Goal: Browse casually: Explore the website without a specific task or goal

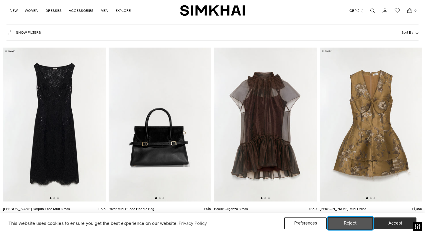
click at [361, 223] on button "Reject" at bounding box center [350, 223] width 45 height 12
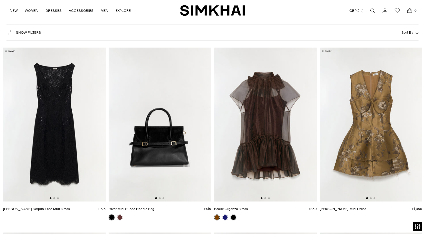
click at [58, 107] on img at bounding box center [54, 125] width 103 height 154
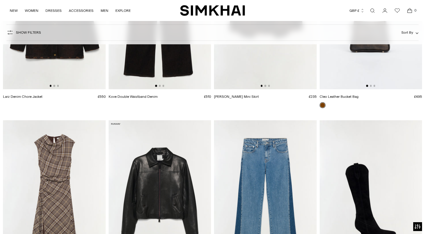
scroll to position [713, 0]
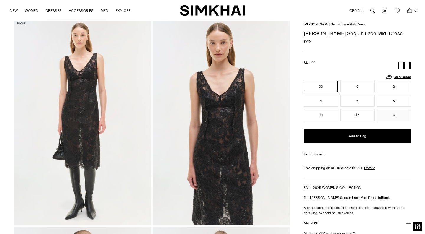
scroll to position [35, 0]
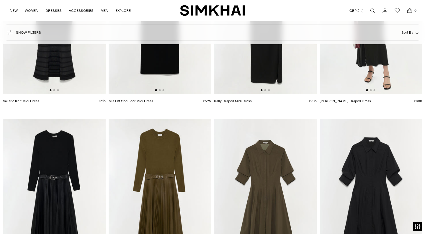
scroll to position [1306, 0]
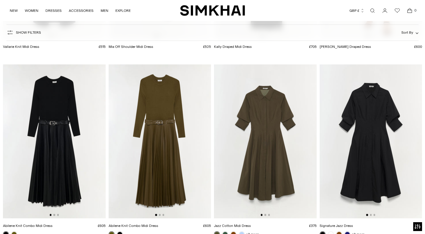
click at [169, 133] on img at bounding box center [160, 141] width 103 height 154
click at [271, 138] on img at bounding box center [265, 141] width 103 height 154
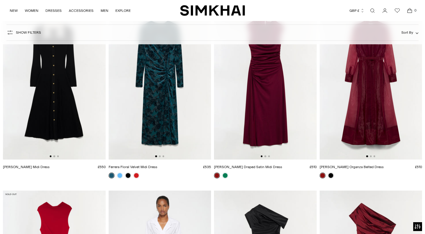
scroll to position [3962, 0]
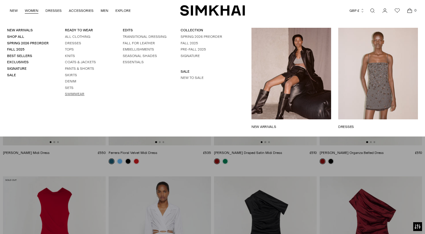
click at [70, 93] on link "Swimwear" at bounding box center [74, 94] width 19 height 4
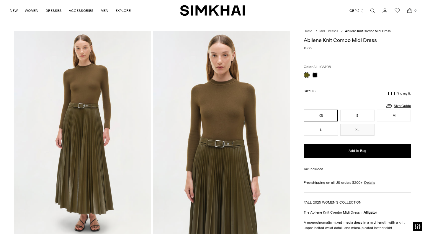
scroll to position [35, 0]
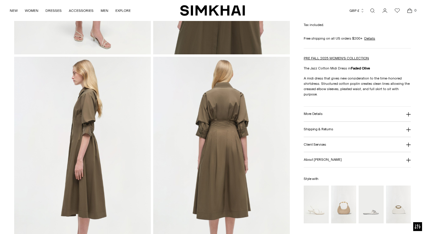
scroll to position [199, 0]
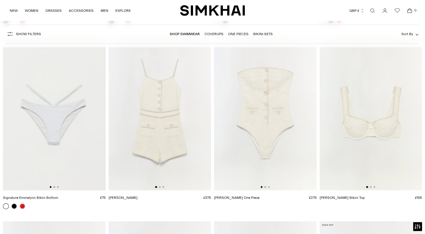
scroll to position [526, 0]
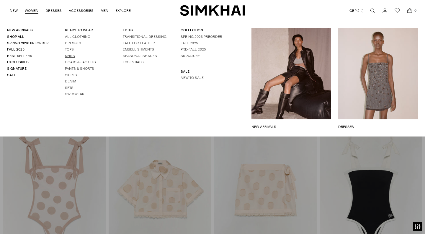
click at [71, 56] on link "Knits" at bounding box center [70, 56] width 10 height 4
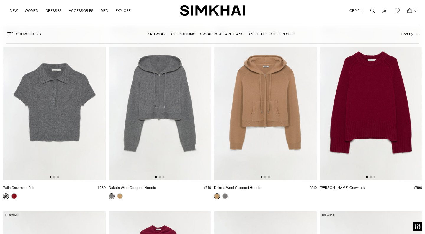
scroll to position [804, 0]
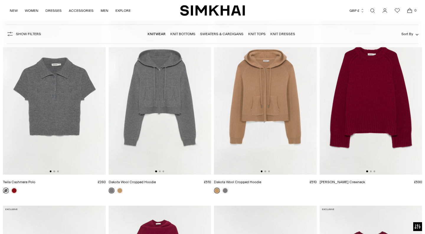
click at [6, 191] on link at bounding box center [6, 190] width 6 height 6
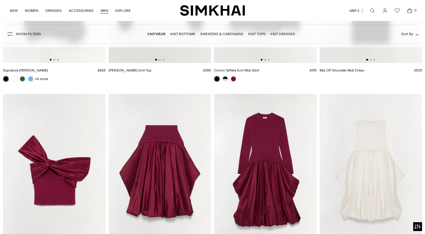
scroll to position [2395, 0]
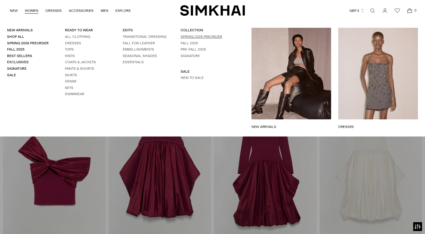
click at [194, 35] on link "Spring 2026 Preorder" at bounding box center [202, 37] width 42 height 4
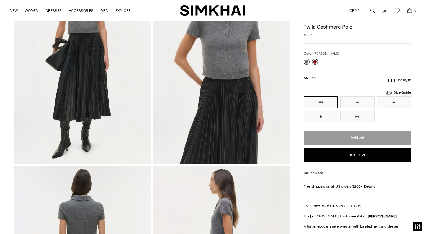
scroll to position [58, 0]
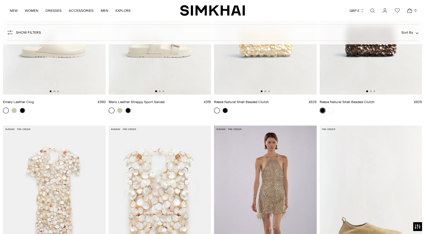
scroll to position [3287, 0]
